Goal: Task Accomplishment & Management: Manage account settings

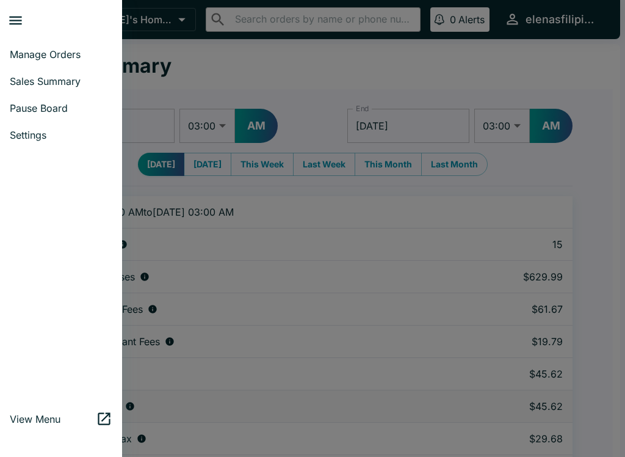
select select "03:00"
click at [16, 51] on span "Manage Orders" at bounding box center [61, 54] width 103 height 12
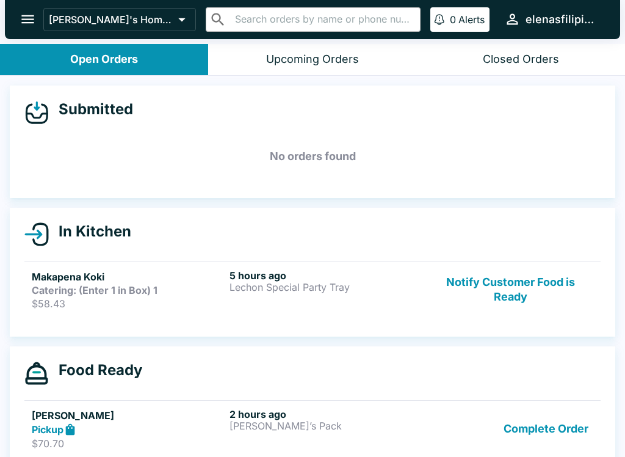
click at [479, 419] on div "Complete Order" at bounding box center [510, 429] width 165 height 42
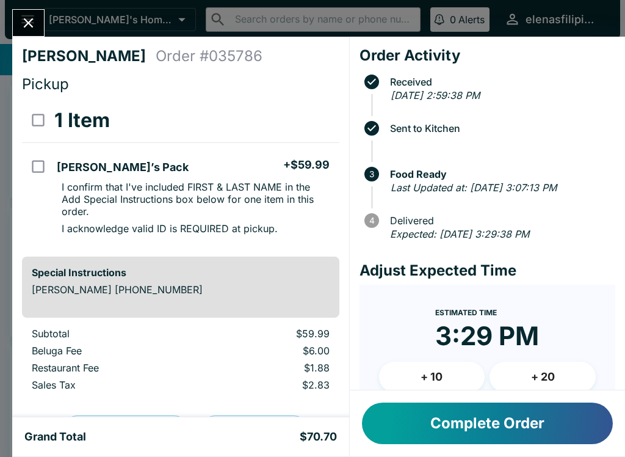
click at [447, 429] on button "Complete Order" at bounding box center [487, 423] width 251 height 42
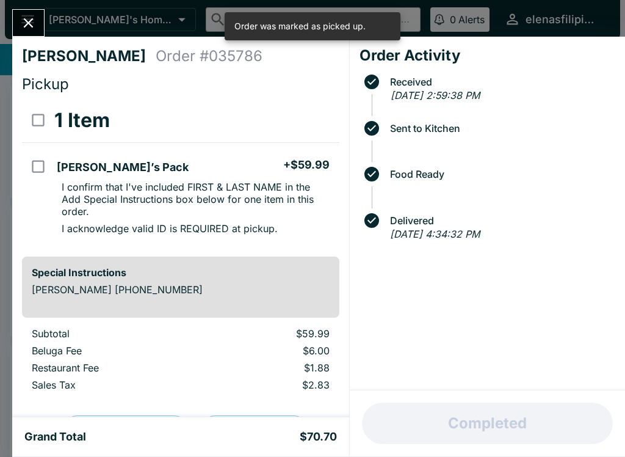
click at [36, 23] on icon "Close" at bounding box center [28, 23] width 16 height 16
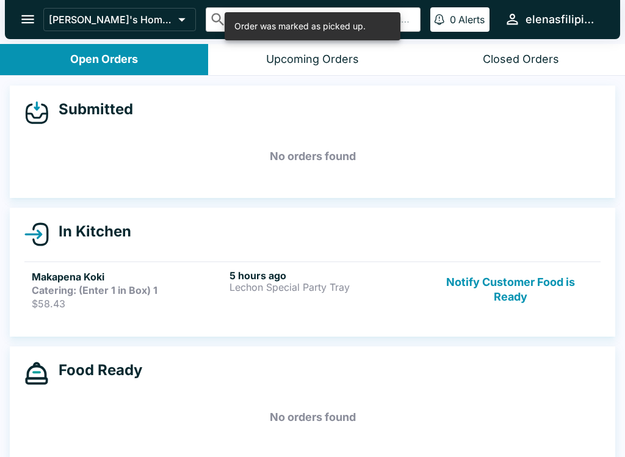
click at [460, 281] on button "Notify Customer Food is Ready" at bounding box center [510, 289] width 165 height 40
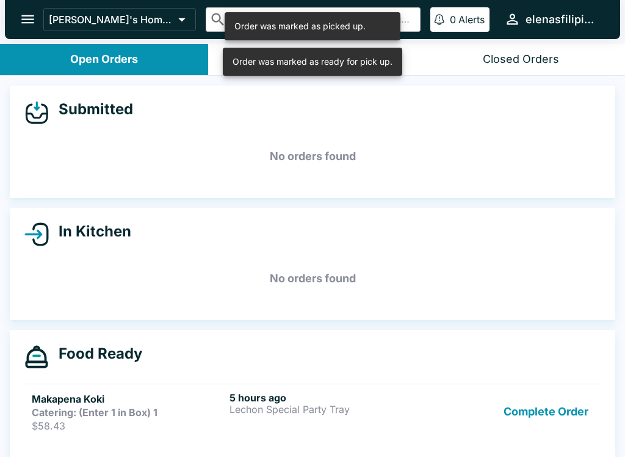
click at [493, 413] on div "Complete Order" at bounding box center [510, 411] width 165 height 40
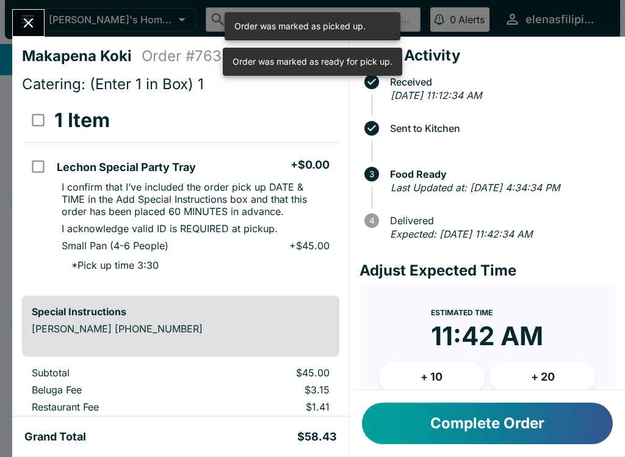
click at [441, 418] on button "Complete Order" at bounding box center [487, 423] width 251 height 42
